Goal: Task Accomplishment & Management: Use online tool/utility

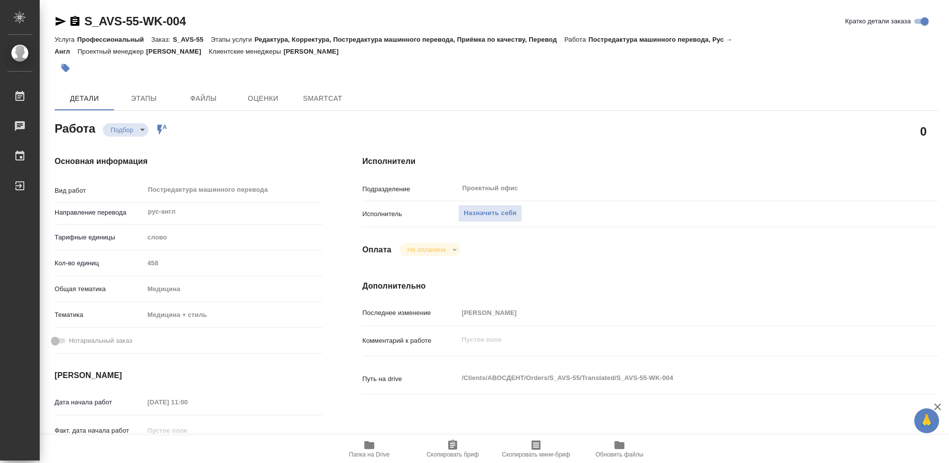
type textarea "x"
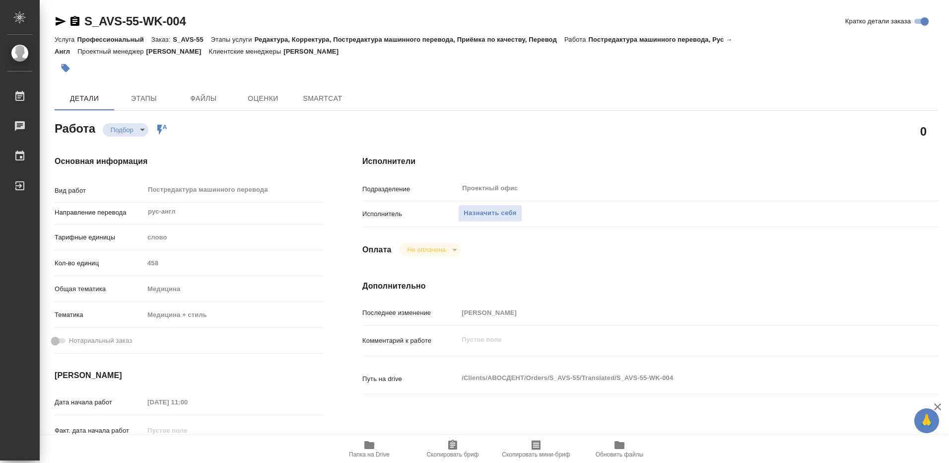
type textarea "x"
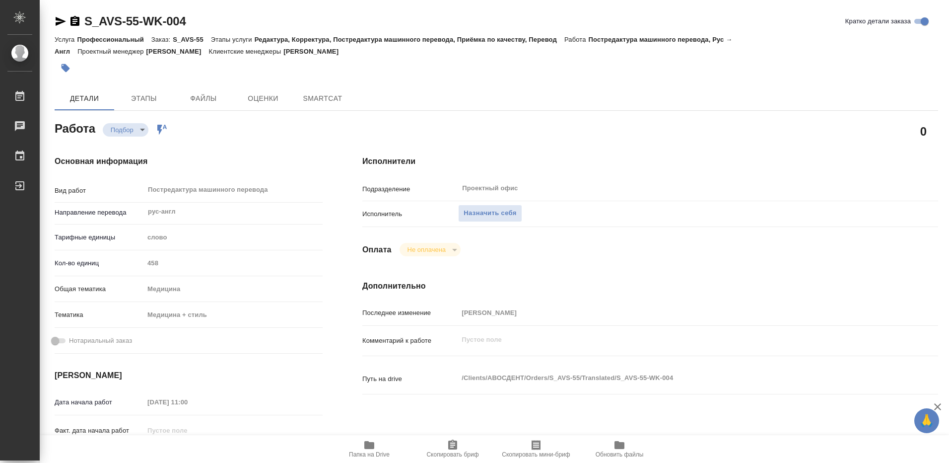
type textarea "x"
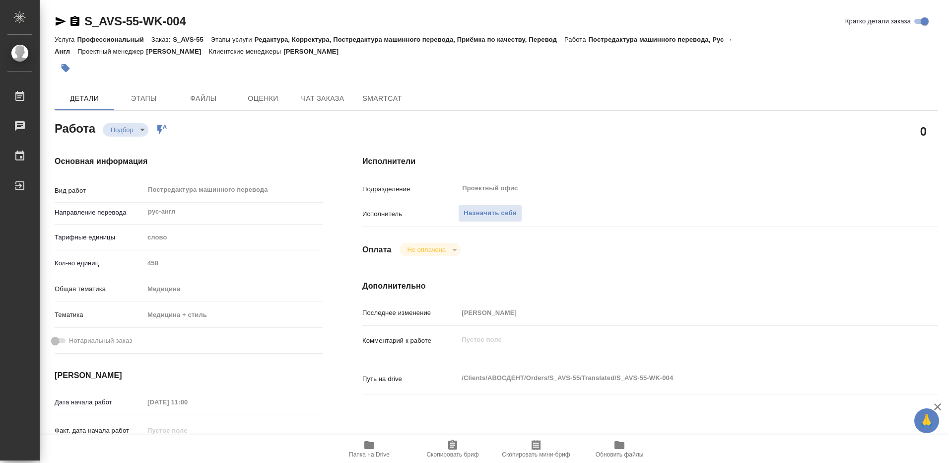
type textarea "x"
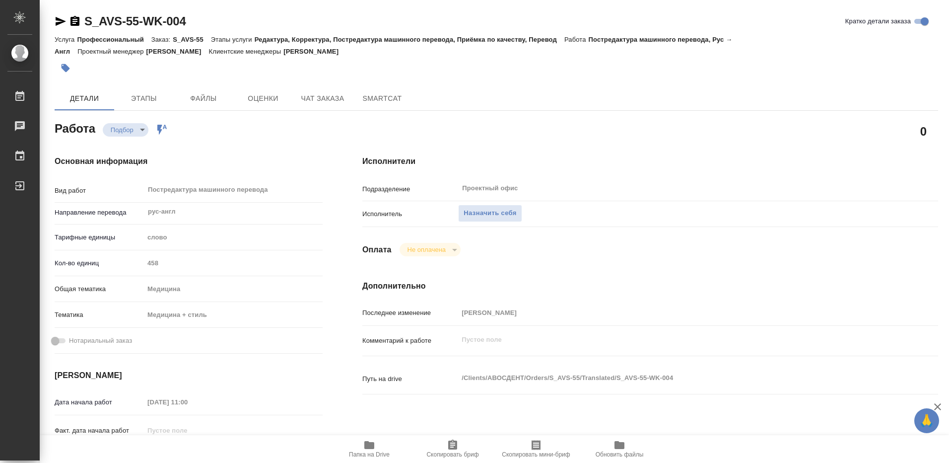
scroll to position [99, 0]
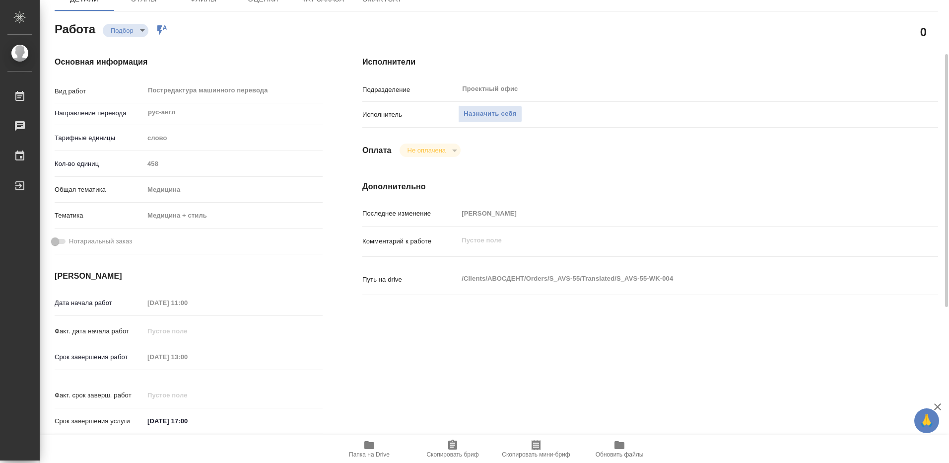
type textarea "x"
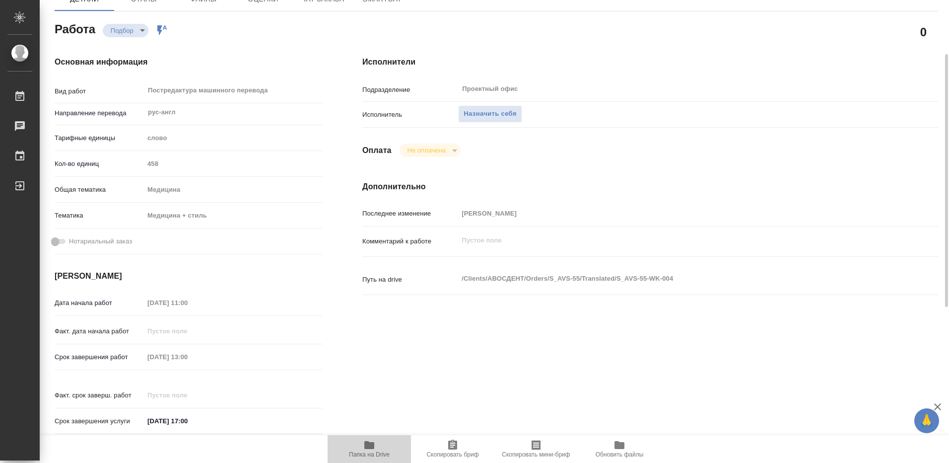
click at [369, 445] on icon "button" at bounding box center [369, 445] width 10 height 8
click at [496, 111] on span "Назначить себя" at bounding box center [490, 113] width 53 height 11
type textarea "x"
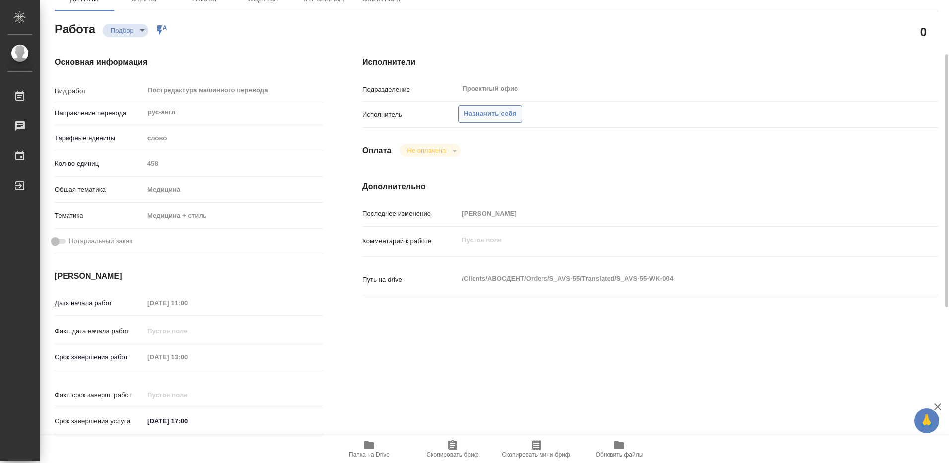
type textarea "x"
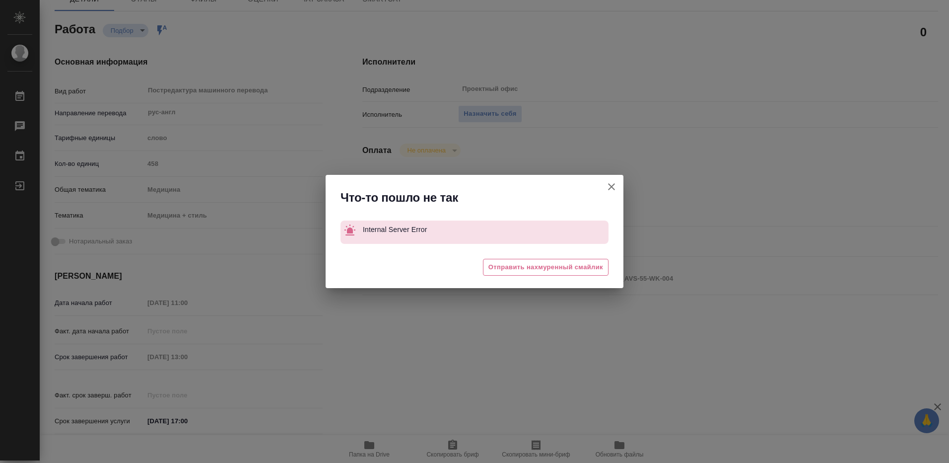
click at [612, 184] on icon "button" at bounding box center [611, 187] width 12 height 12
type textarea "x"
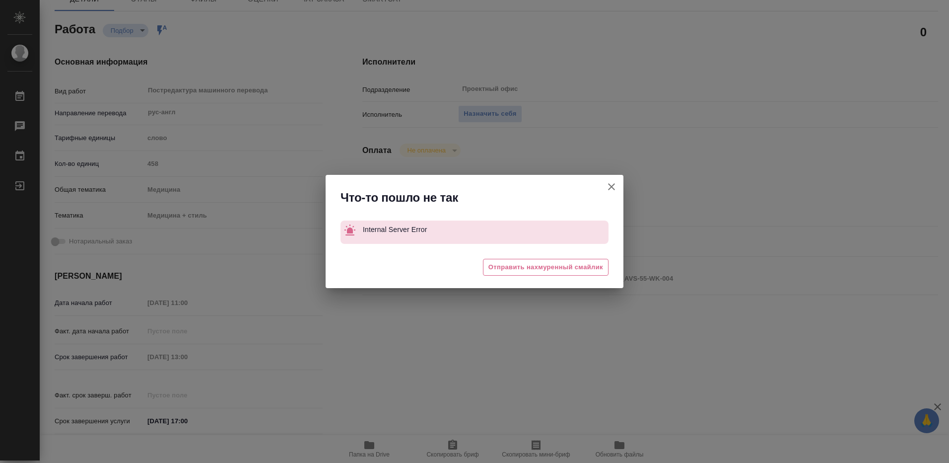
type textarea "x"
